Goal: Information Seeking & Learning: Learn about a topic

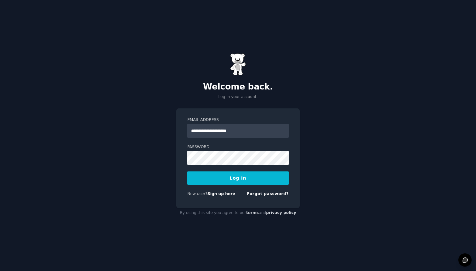
type input "**********"
click at [220, 179] on button "Log In" at bounding box center [237, 177] width 101 height 13
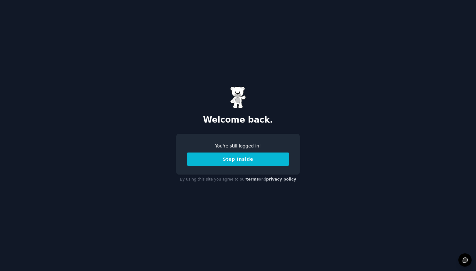
click at [216, 159] on button "Step Inside" at bounding box center [237, 158] width 101 height 13
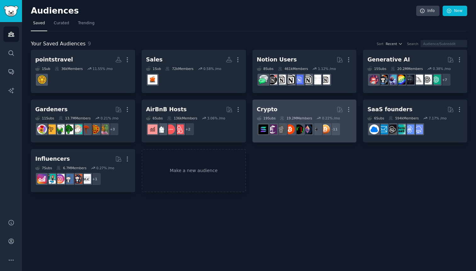
click at [303, 113] on h2 "Crypto More" at bounding box center [304, 109] width 95 height 11
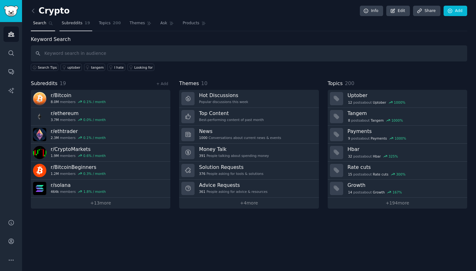
click at [78, 26] on link "Subreddits 19" at bounding box center [76, 24] width 33 height 13
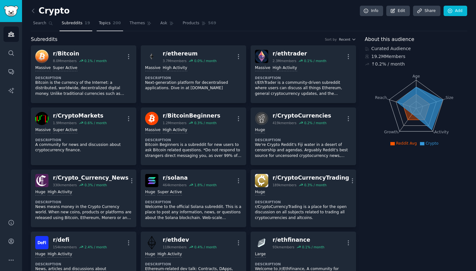
click at [111, 28] on link "Topics 200" at bounding box center [110, 24] width 26 height 13
